Goal: Communication & Community: Connect with others

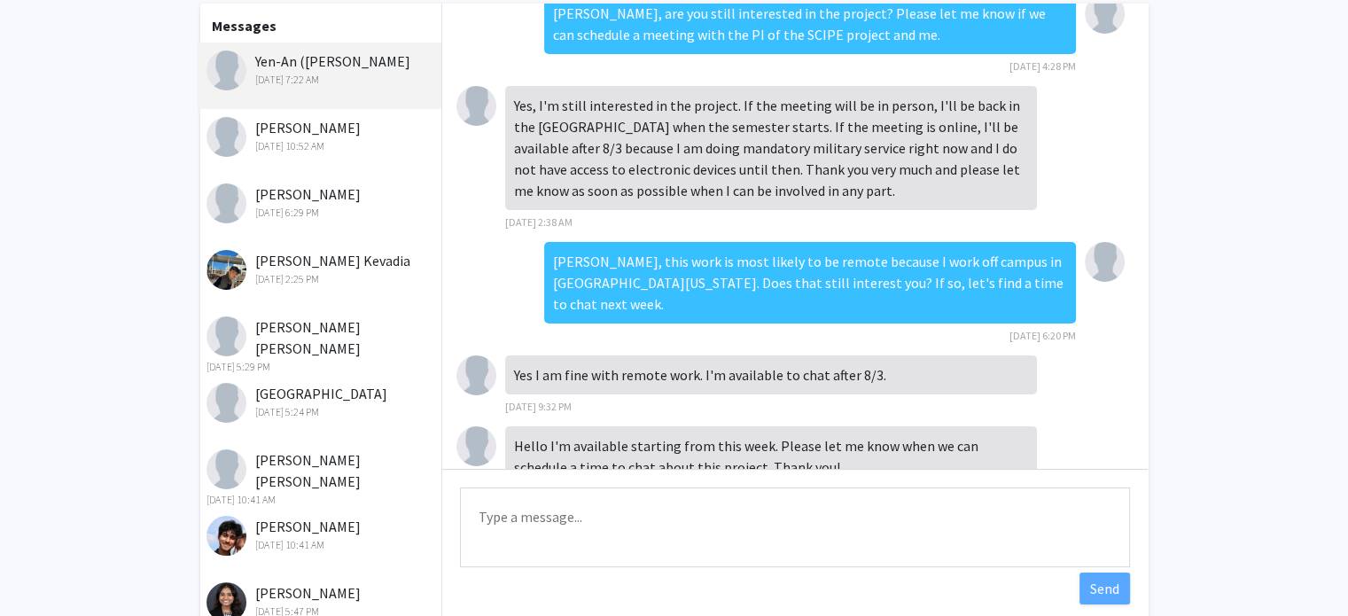
scroll to position [177, 0]
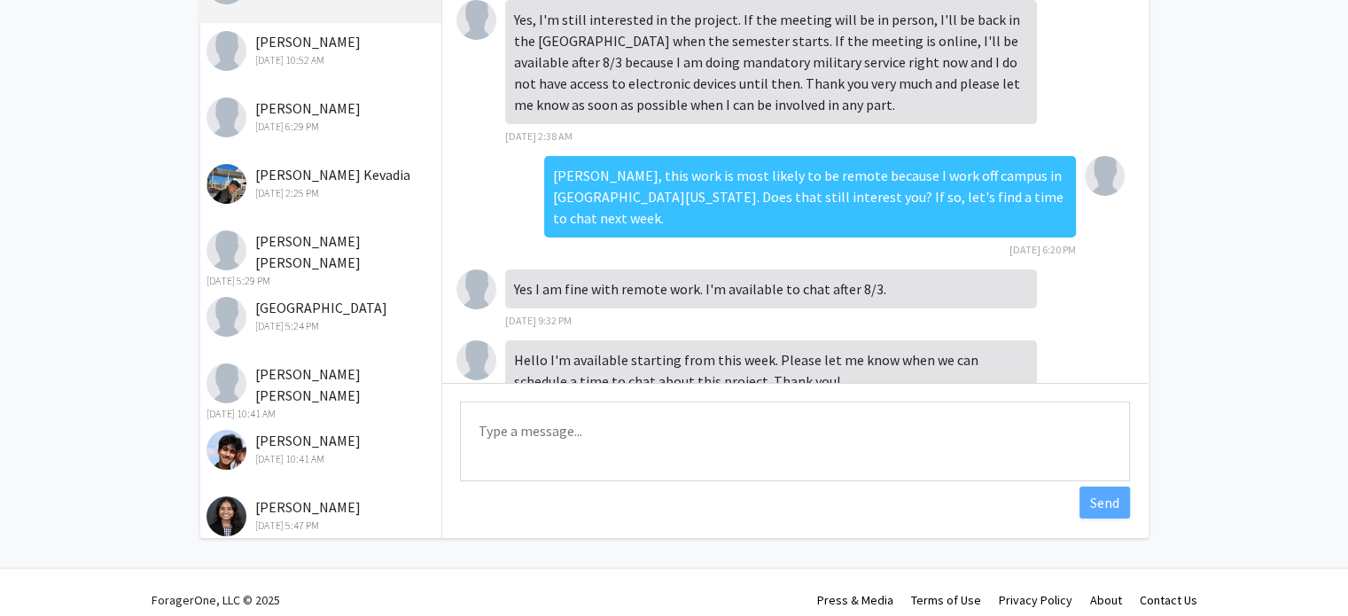
click at [642, 434] on textarea "Type a message" at bounding box center [795, 442] width 670 height 80
click at [557, 422] on textarea "Hi [PERSON_NAME], Do you have time to chat" at bounding box center [795, 442] width 670 height 80
click at [746, 438] on textarea "Hi [PERSON_NAME], do you have time to chat" at bounding box center [795, 442] width 670 height 80
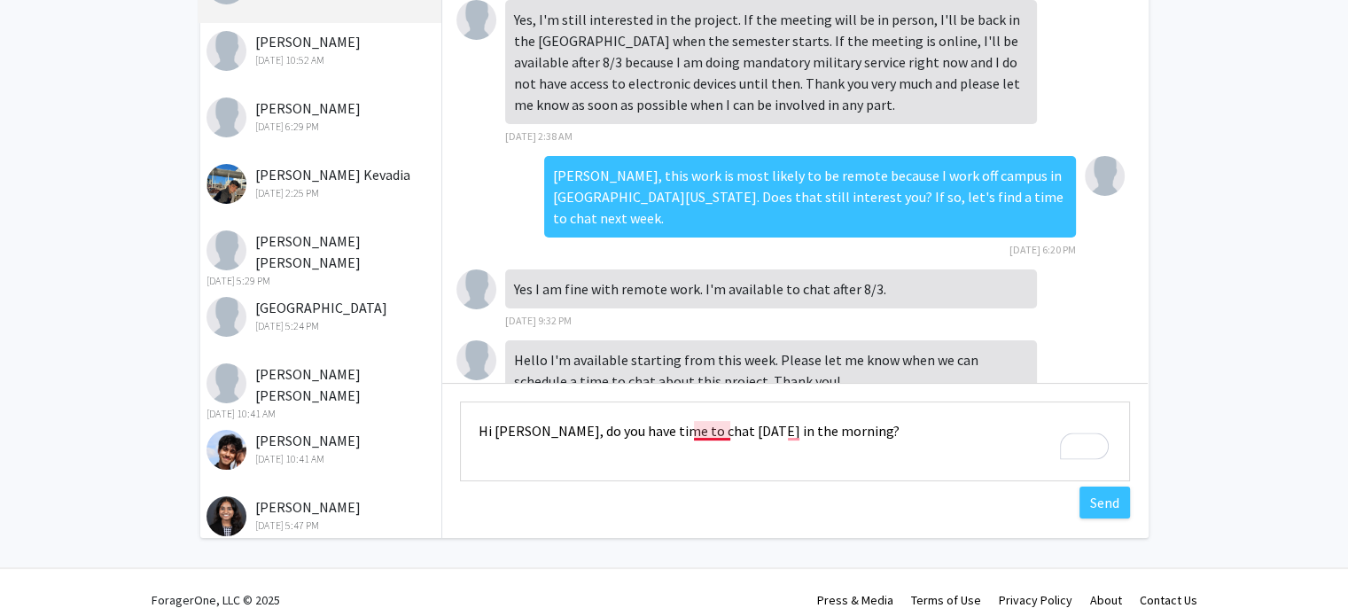
click at [715, 432] on textarea "Hi [PERSON_NAME], do you have time to chat [DATE] in the morning?" at bounding box center [795, 442] width 670 height 80
click at [799, 434] on textarea "Hi [PERSON_NAME], do you have time to chat [DATE] in the morning?" at bounding box center [795, 442] width 670 height 80
click at [704, 432] on textarea "Hi [PERSON_NAME], do you have time to chat [DATE], in the morning?" at bounding box center [795, 442] width 670 height 80
type textarea "Hi [PERSON_NAME], do you have time to chat [DATE], in the morning?"
click at [1106, 508] on button "Send" at bounding box center [1105, 503] width 51 height 32
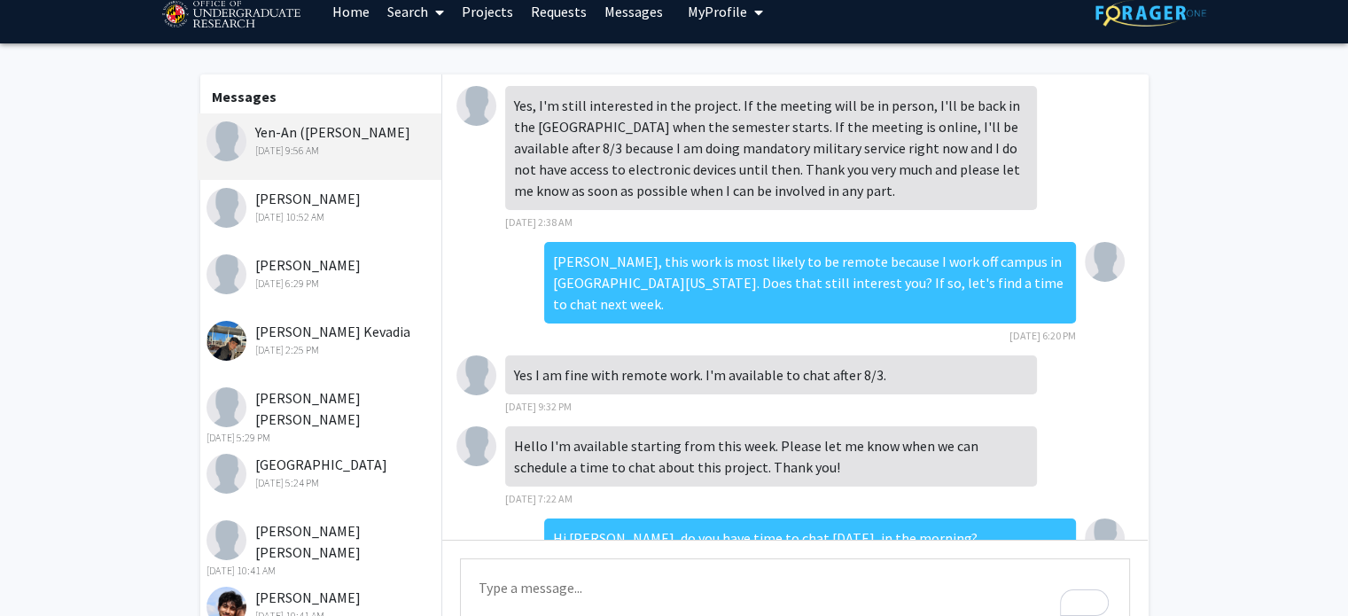
scroll to position [0, 0]
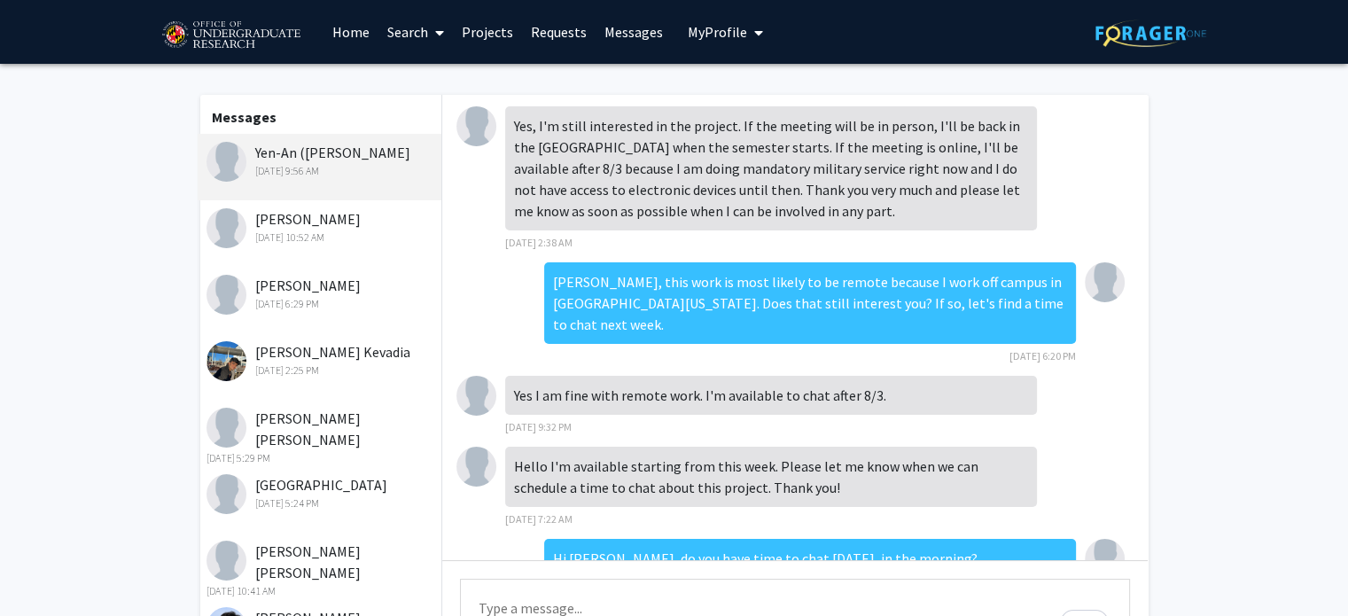
click at [362, 237] on div "[DATE] 10:52 AM" at bounding box center [322, 238] width 231 height 16
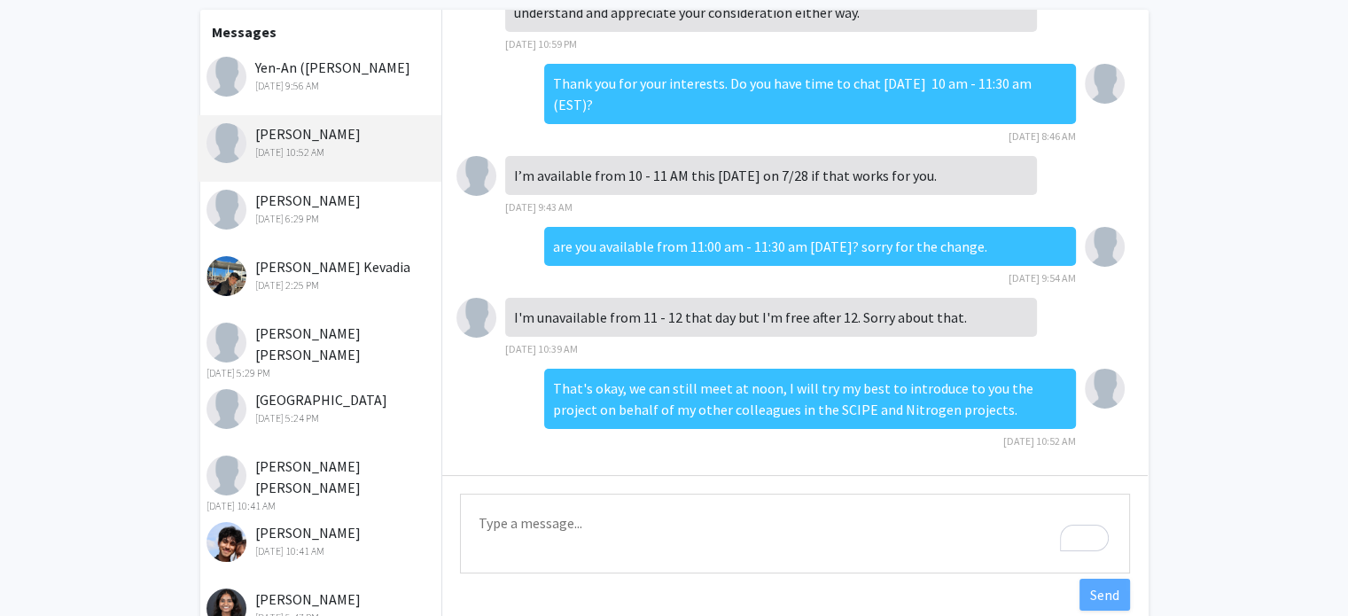
scroll to position [89, 0]
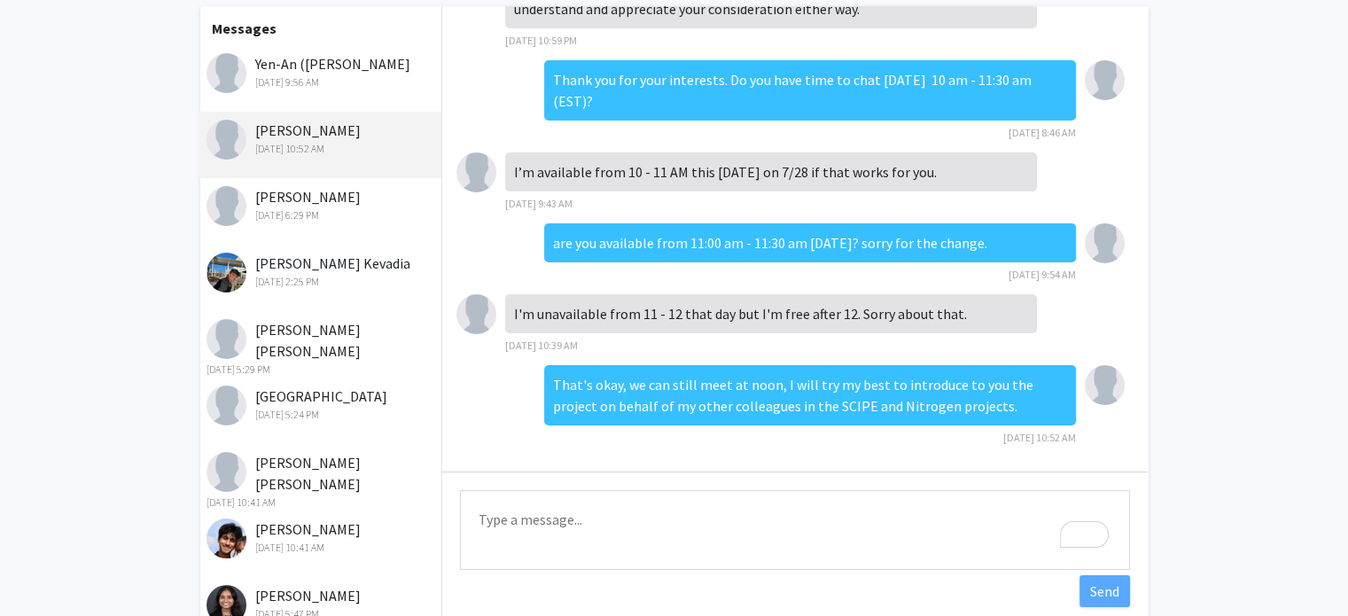
click at [749, 515] on textarea "Type a message" at bounding box center [795, 530] width 670 height 80
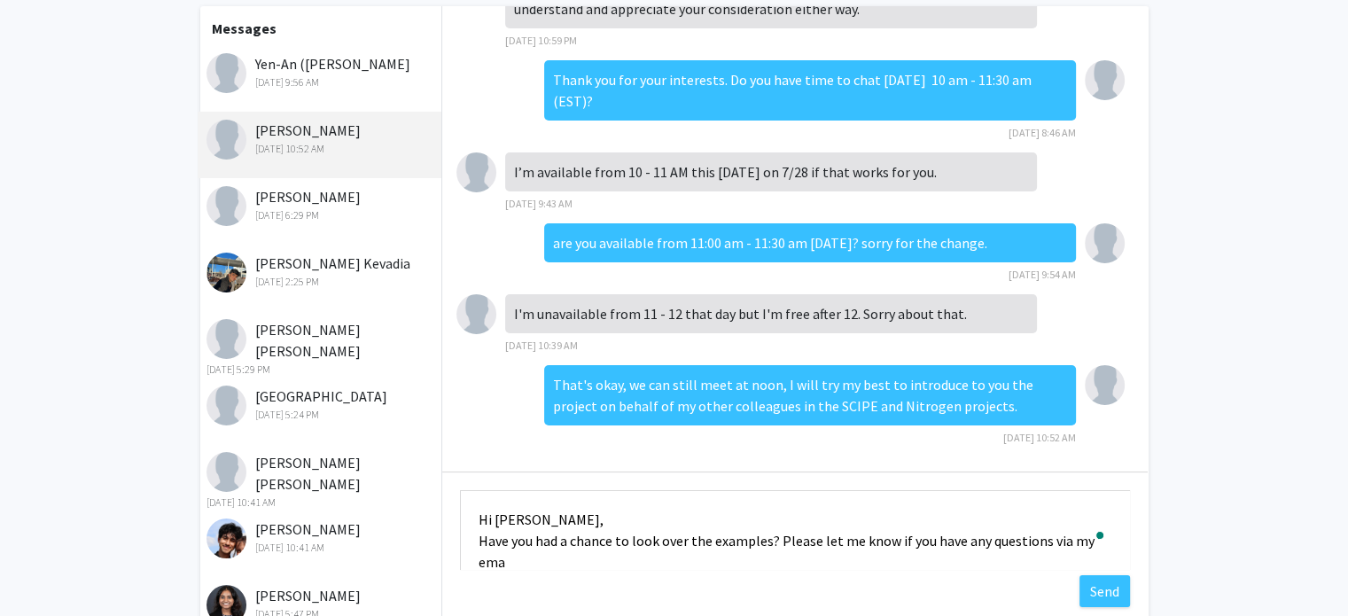
scroll to position [1, 0]
type textarea "Hi [PERSON_NAME], Have you had a chance to look over the examples? Please let m…"
click at [1114, 588] on button "Send" at bounding box center [1105, 591] width 51 height 32
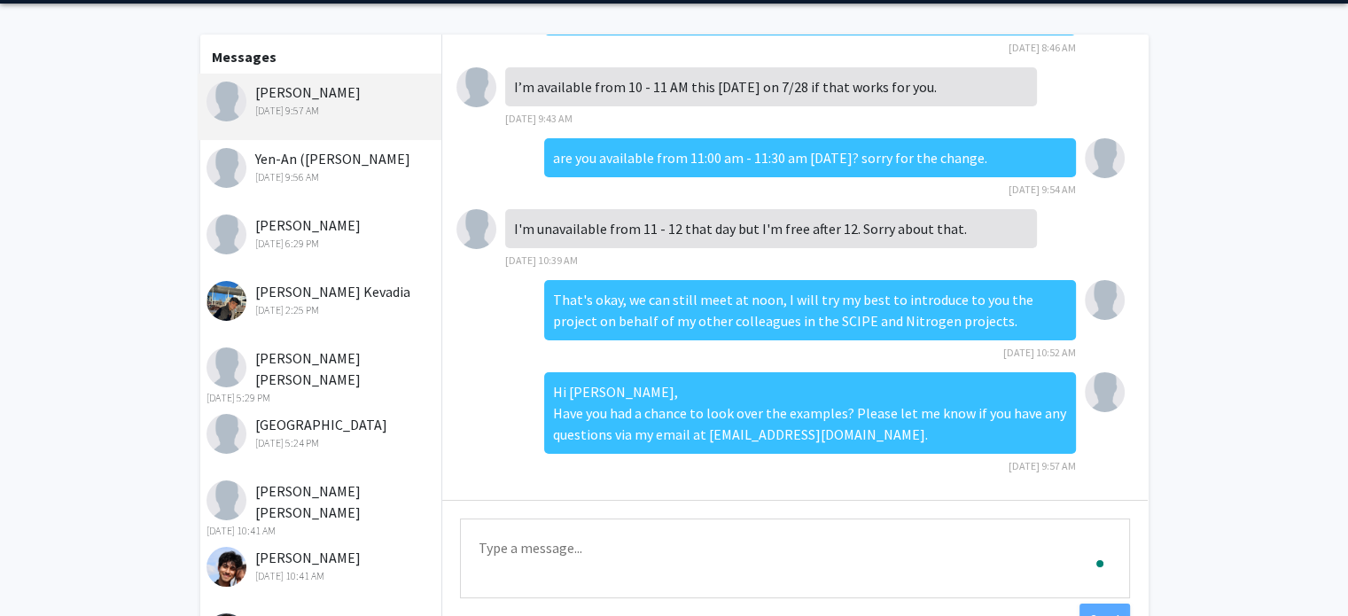
scroll to position [0, 0]
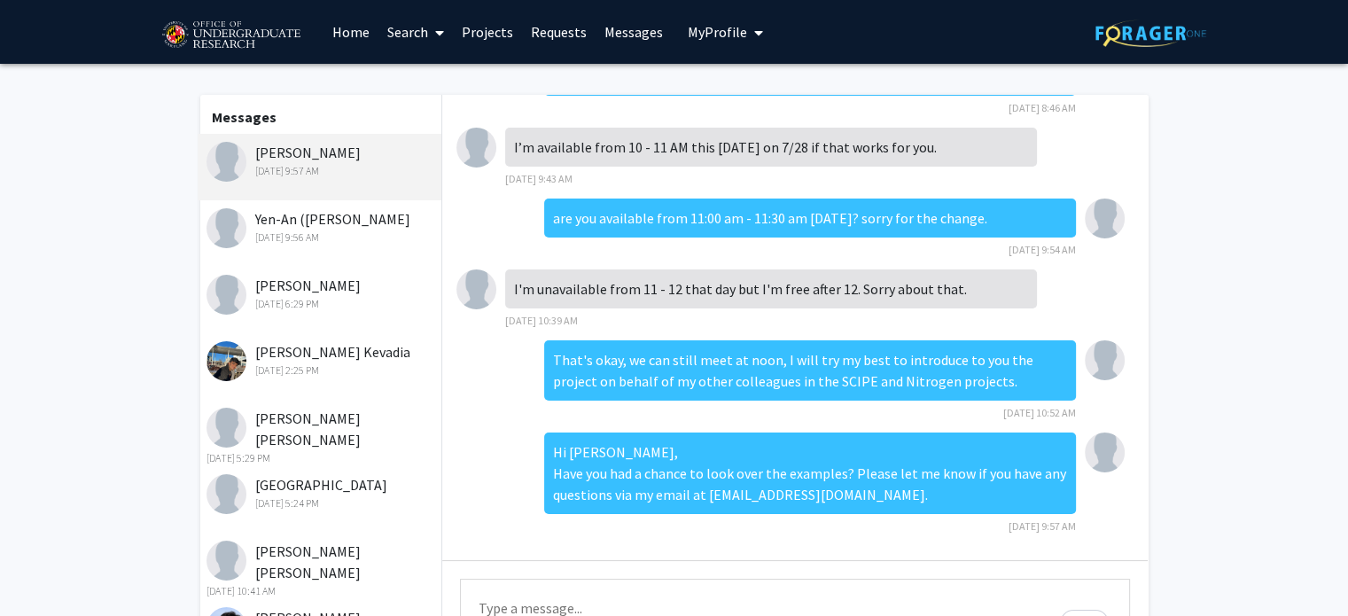
click at [346, 231] on div "[DATE] 9:56 AM" at bounding box center [322, 238] width 231 height 16
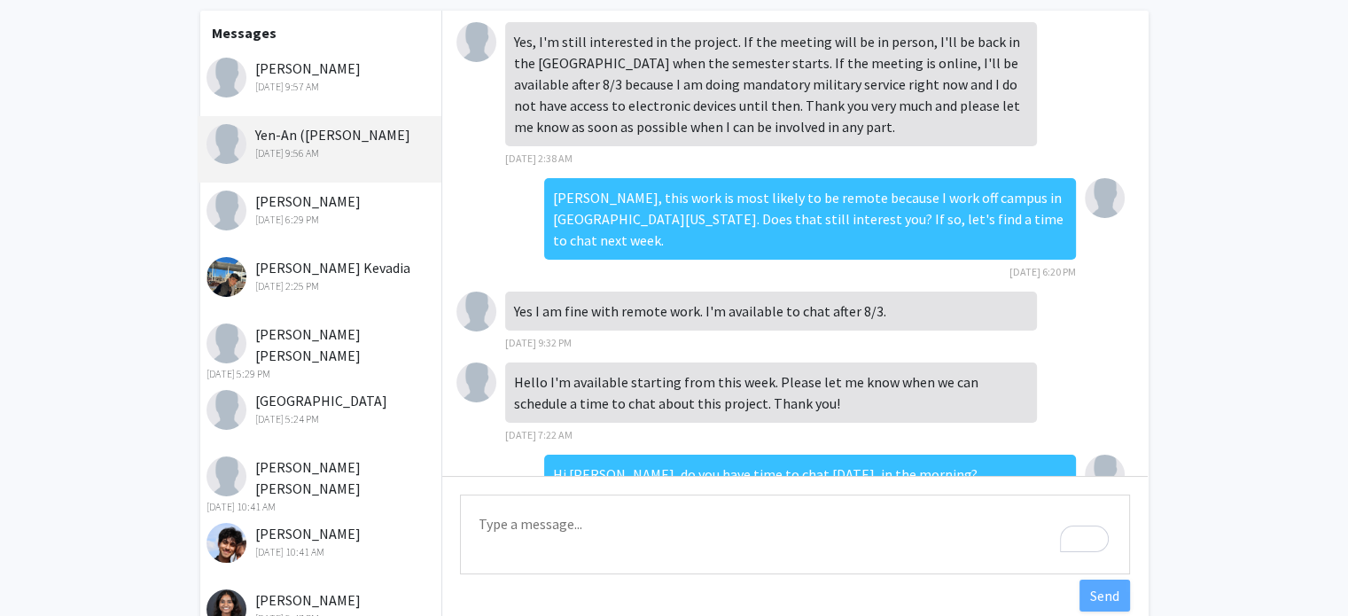
scroll to position [89, 0]
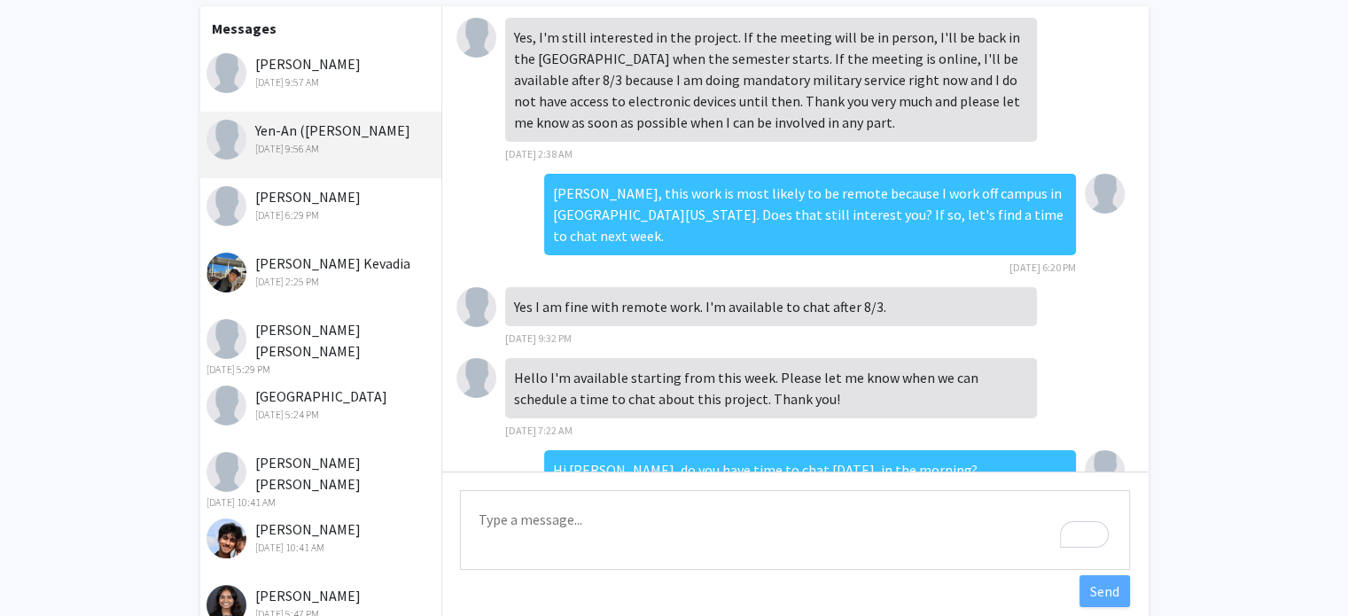
click at [742, 513] on textarea "Type a message" at bounding box center [795, 530] width 670 height 80
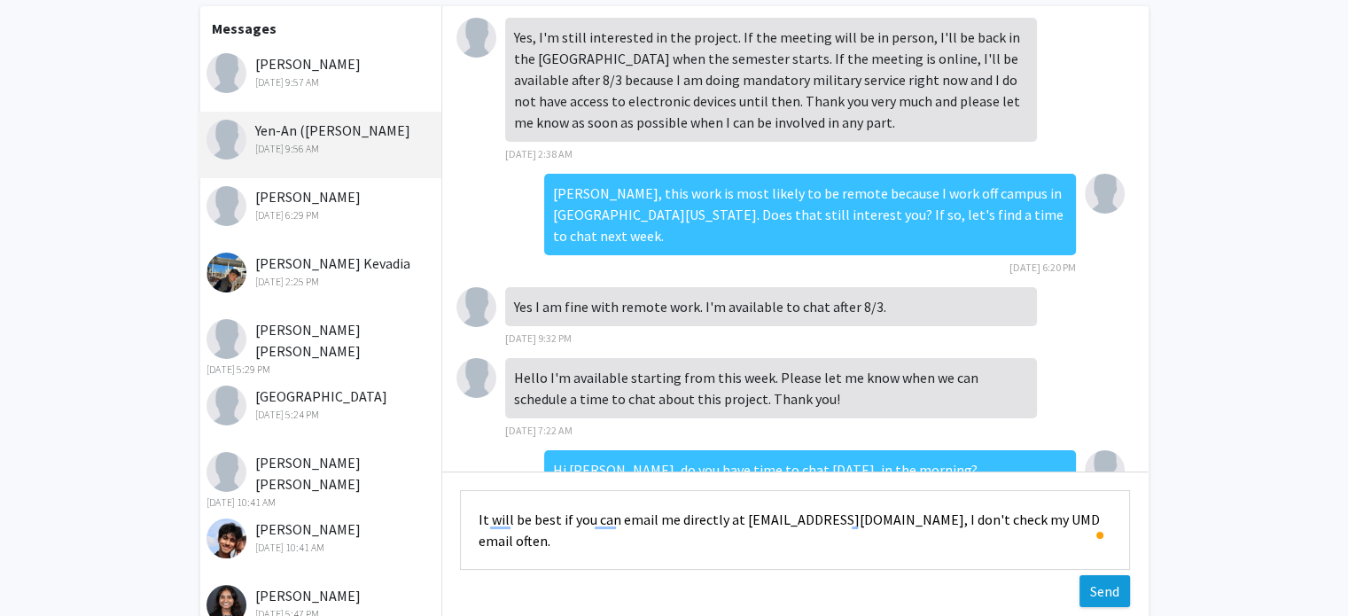
type textarea "It will be best if you can email me directly at [EMAIL_ADDRESS][DOMAIN_NAME], I…"
click at [1121, 598] on button "Send" at bounding box center [1105, 591] width 51 height 32
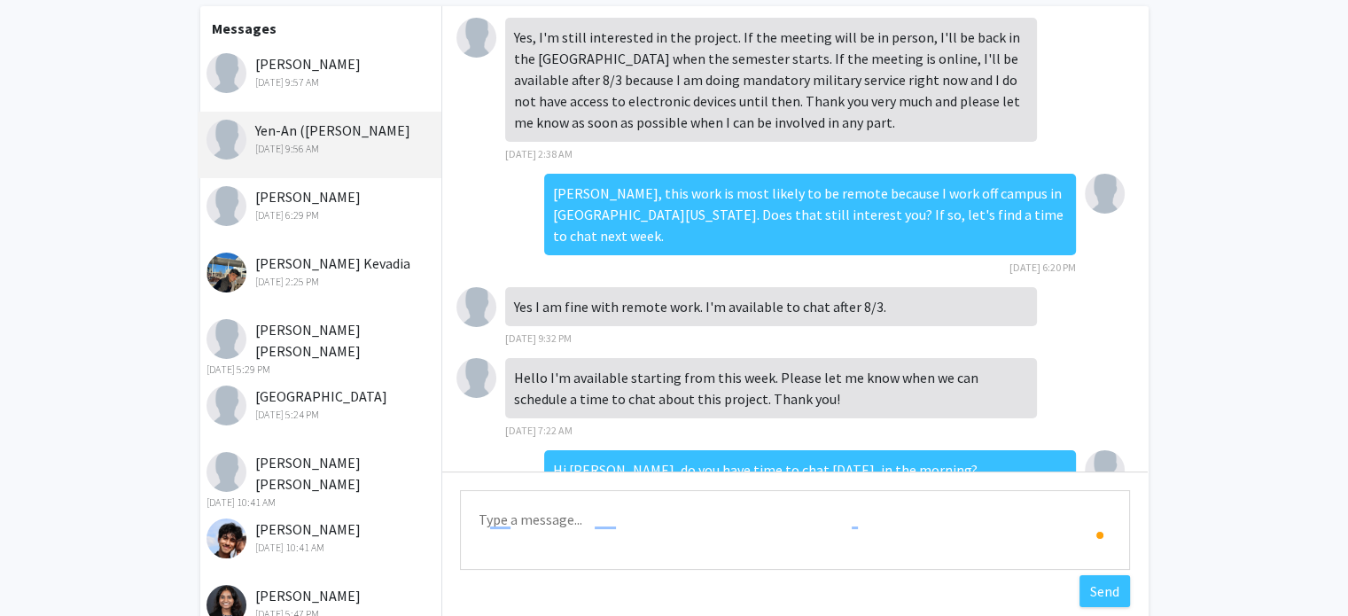
scroll to position [818, 0]
